Goal: Information Seeking & Learning: Check status

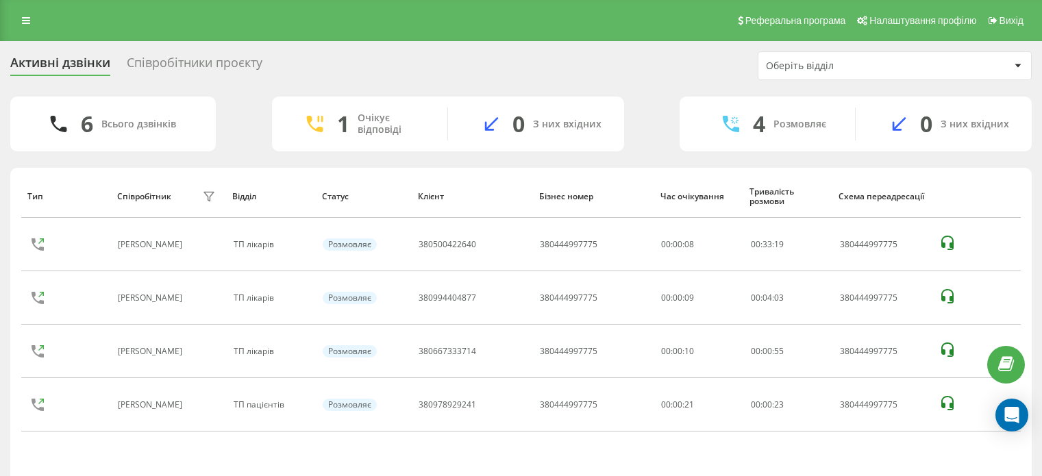
drag, startPoint x: 0, startPoint y: 0, endPoint x: 27, endPoint y: 16, distance: 32.0
click at [26, 12] on link at bounding box center [26, 20] width 25 height 19
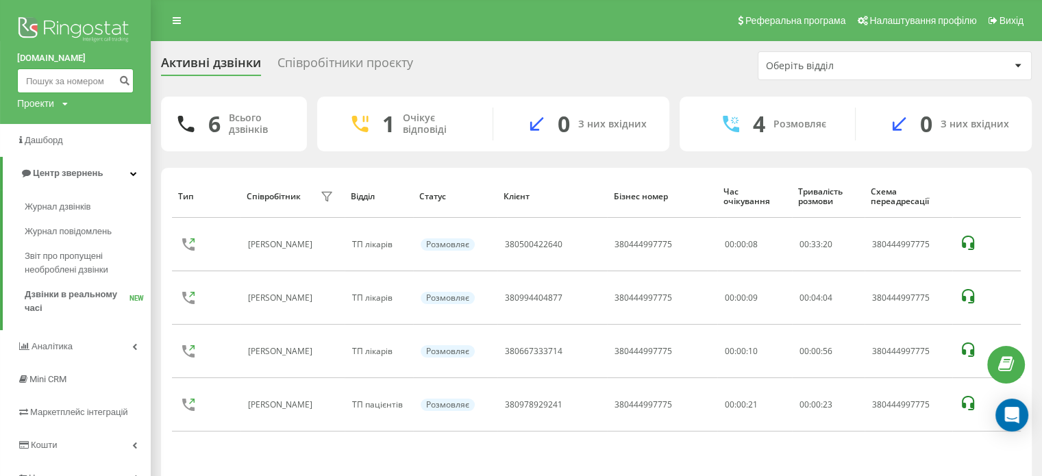
click at [67, 73] on input at bounding box center [75, 81] width 117 height 25
paste input "380667333714"
type input "380667333714"
click at [125, 82] on icon "submit" at bounding box center [125, 79] width 12 height 8
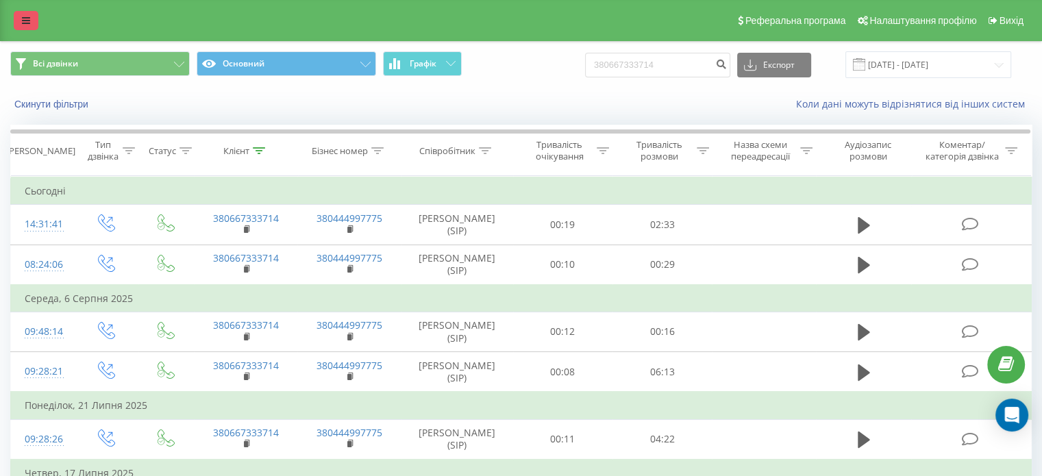
click at [36, 14] on link at bounding box center [26, 20] width 25 height 19
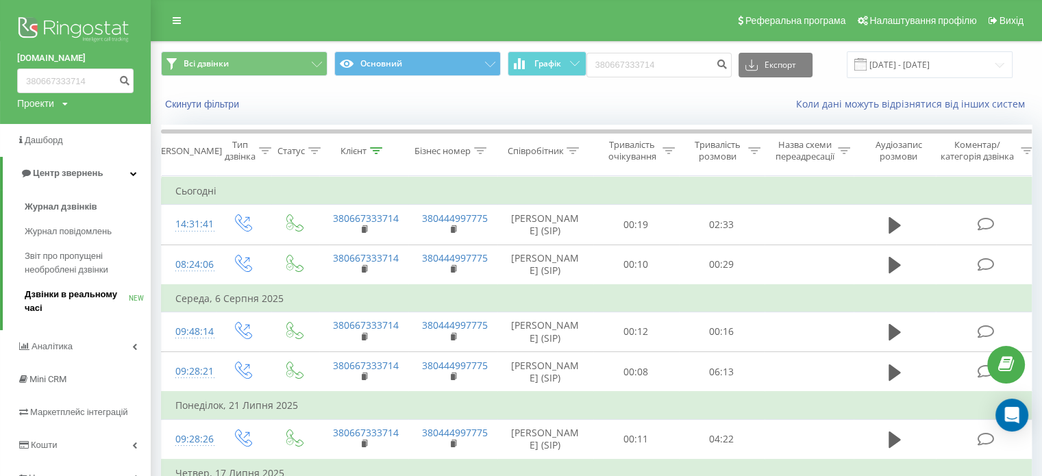
click at [65, 295] on span "Дзвінки в реальному часі" at bounding box center [77, 301] width 104 height 27
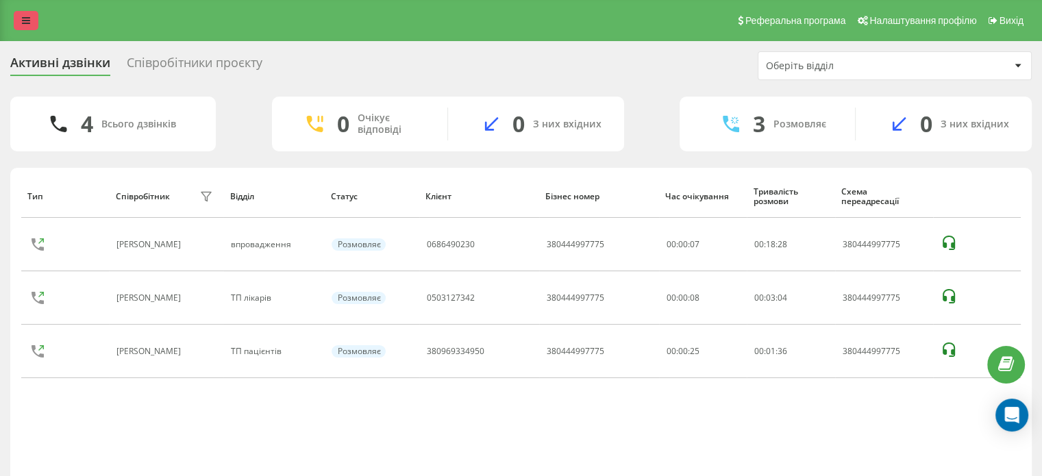
click at [37, 16] on link at bounding box center [26, 20] width 25 height 19
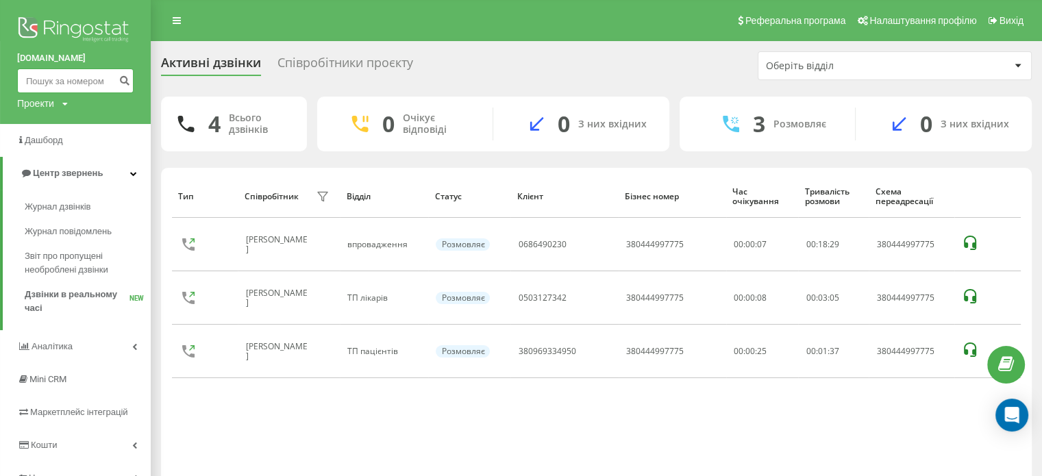
click at [58, 82] on input at bounding box center [75, 81] width 117 height 25
paste input "+380962097776"
click at [30, 81] on input "+380962097776" at bounding box center [75, 81] width 117 height 25
type input "380962097776"
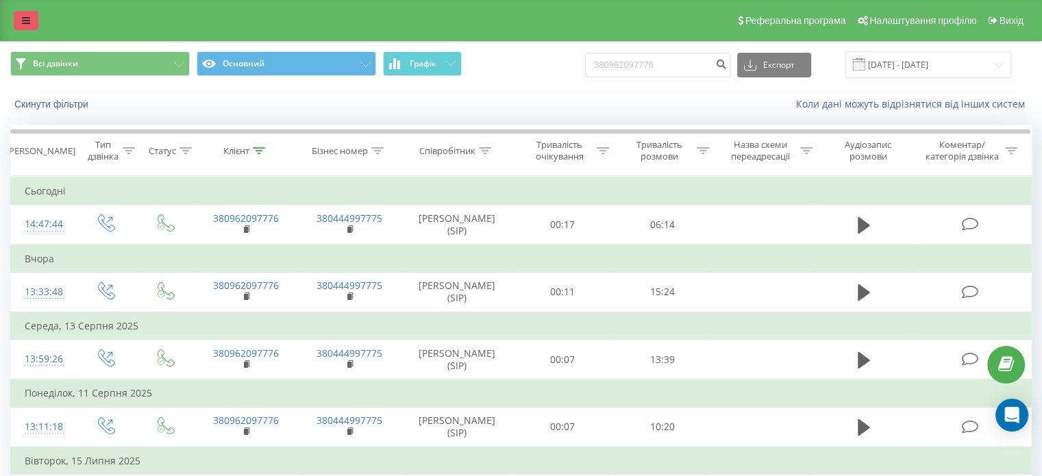
click at [25, 19] on icon at bounding box center [26, 21] width 8 height 10
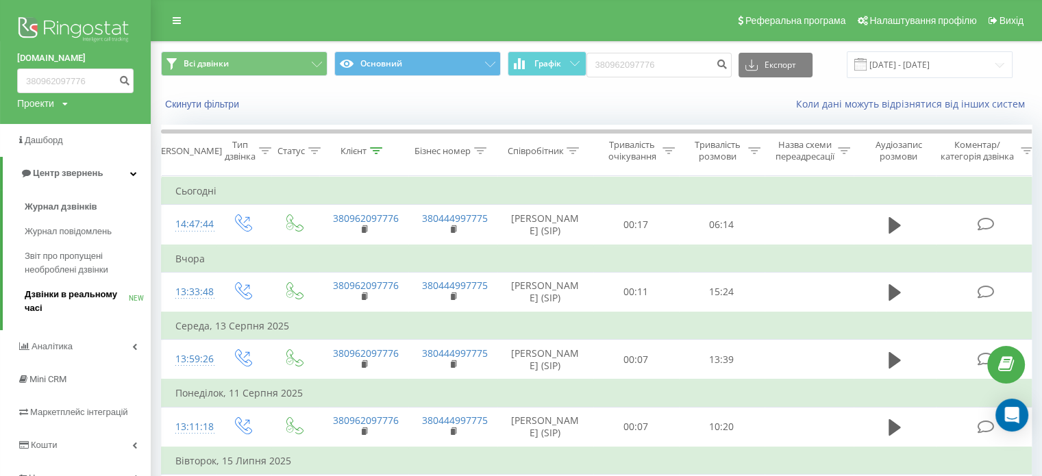
click at [59, 306] on span "Дзвінки в реальному часі" at bounding box center [77, 301] width 104 height 27
